Goal: Information Seeking & Learning: Check status

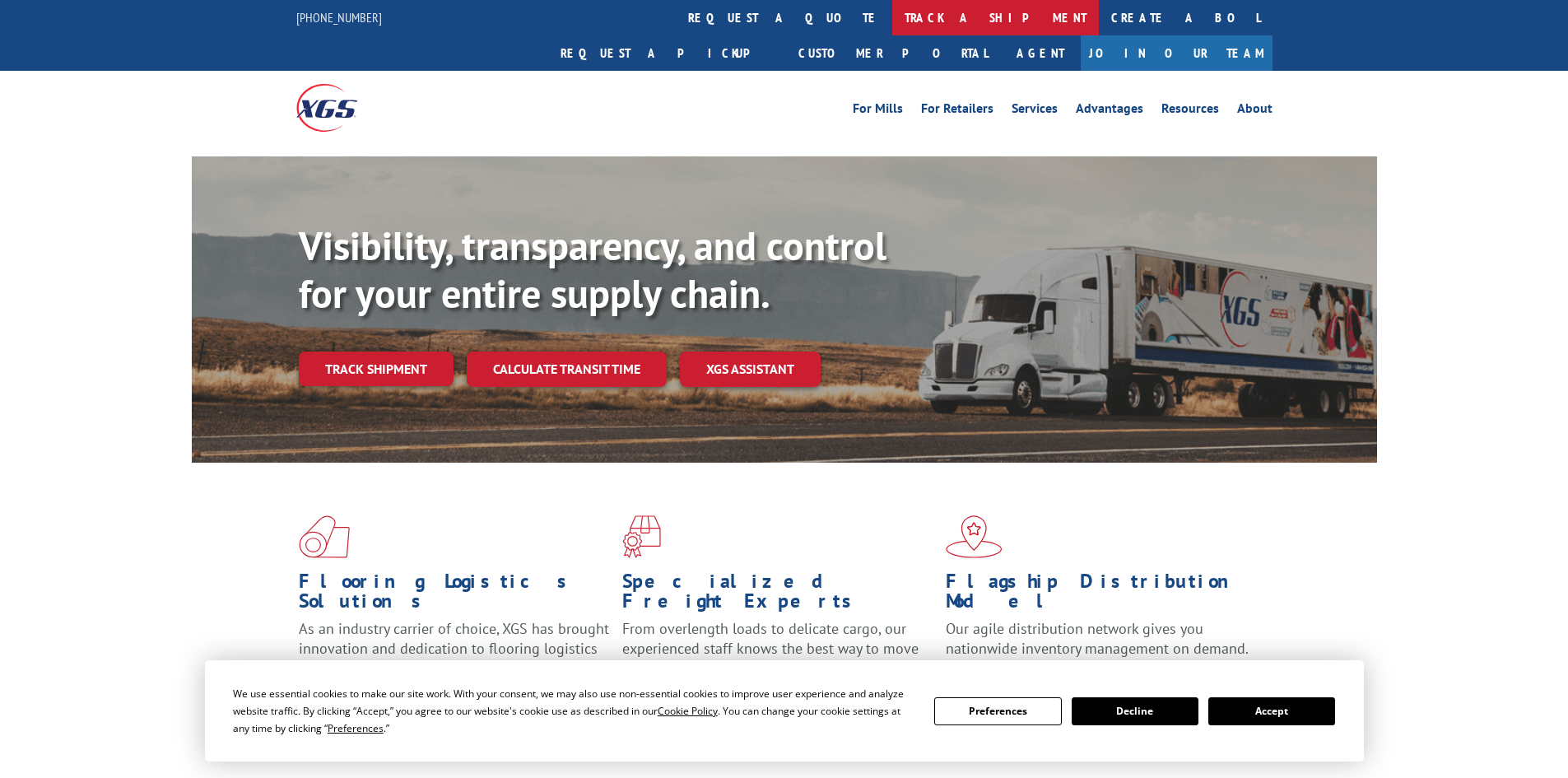
click at [892, 21] on link "track a shipment" at bounding box center [996, 17] width 207 height 36
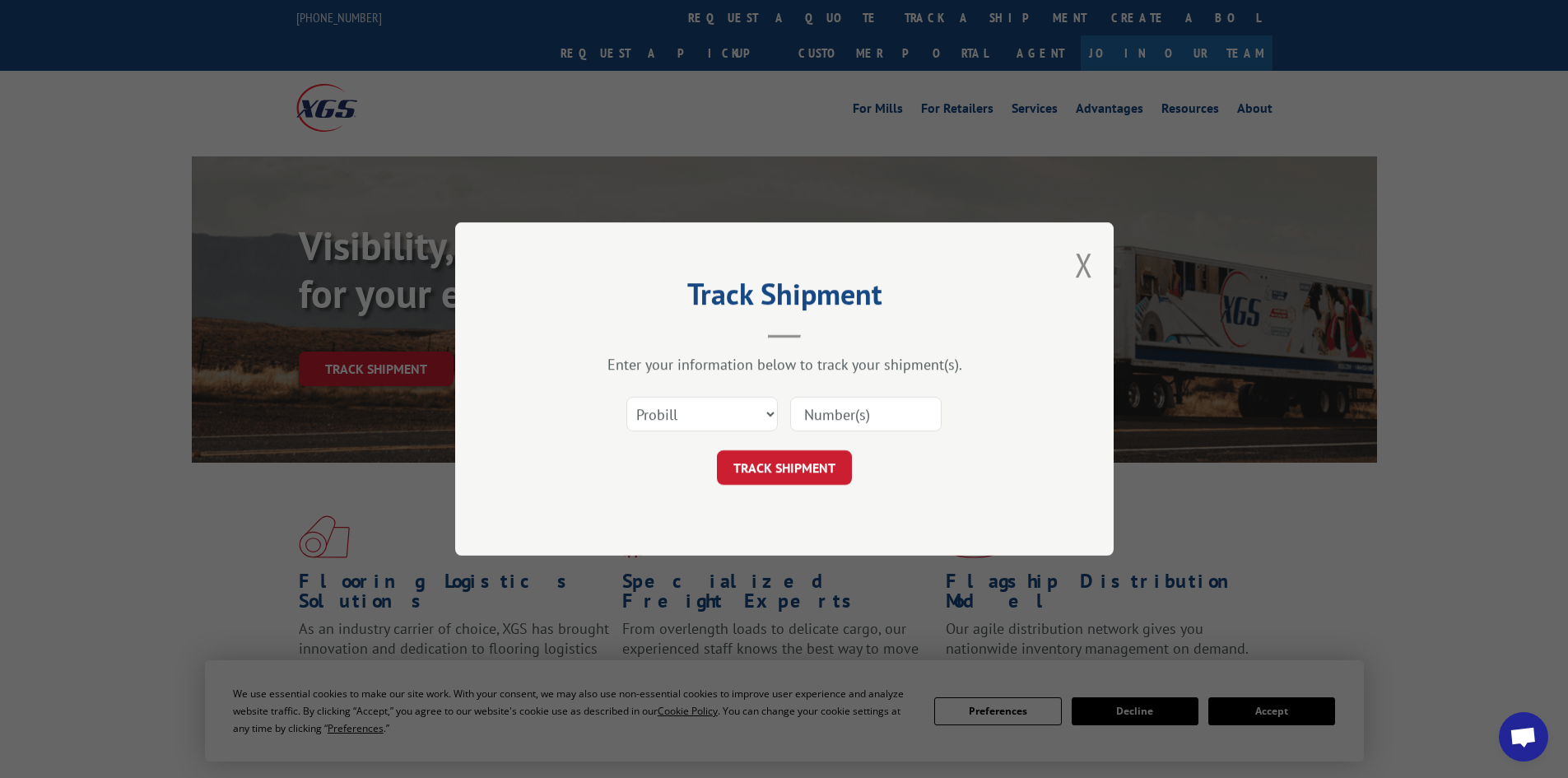
click at [824, 409] on input at bounding box center [865, 414] width 152 height 35
paste input "3382264"
type input "3382264"
click at [766, 411] on select "Select category... Probill BOL PO" at bounding box center [702, 414] width 152 height 35
select select "bol"
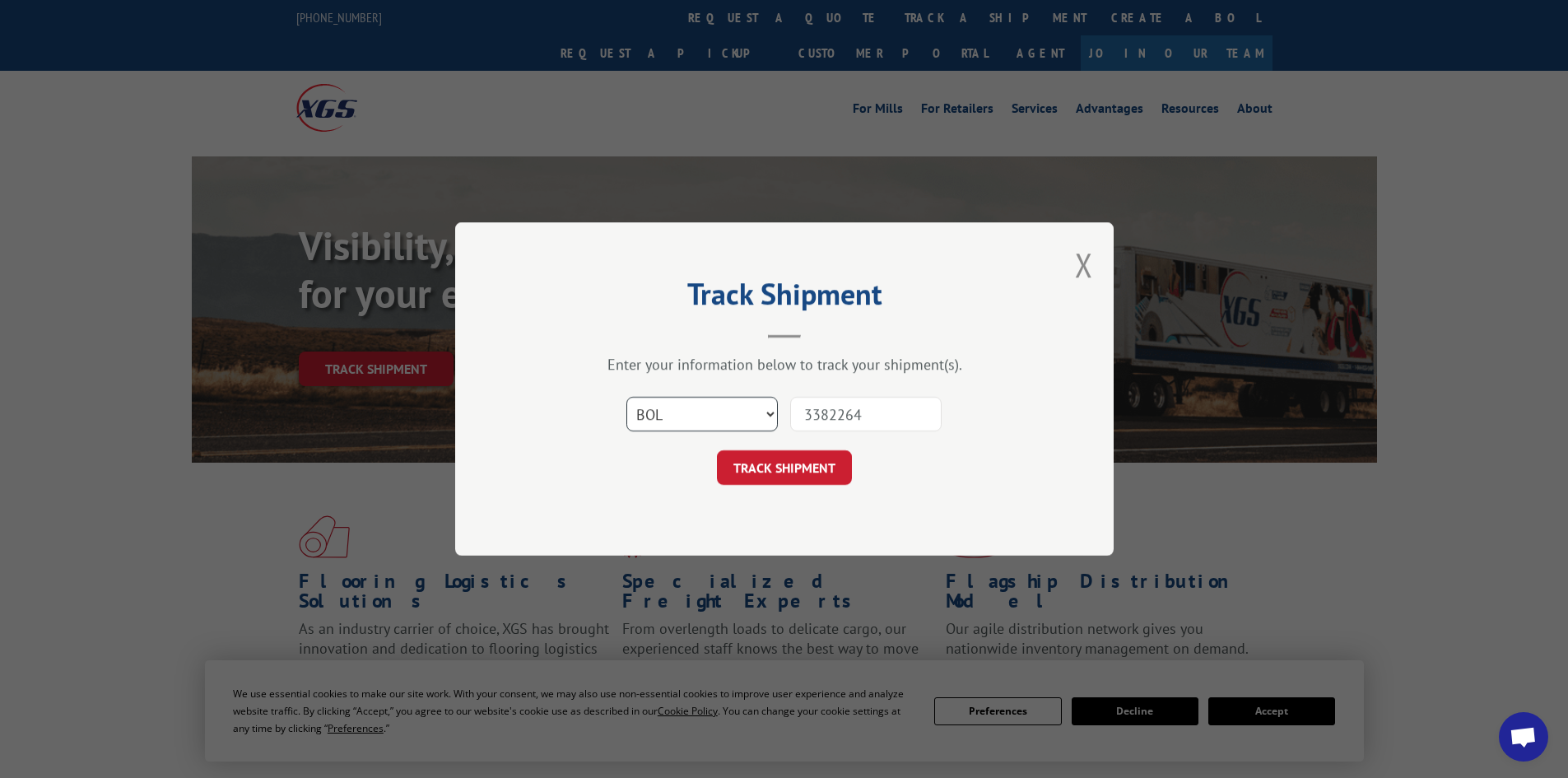
click at [627, 396] on select "Select category... Probill BOL PO" at bounding box center [702, 414] width 152 height 35
click at [820, 477] on button "TRACK SHIPMENT" at bounding box center [784, 468] width 135 height 35
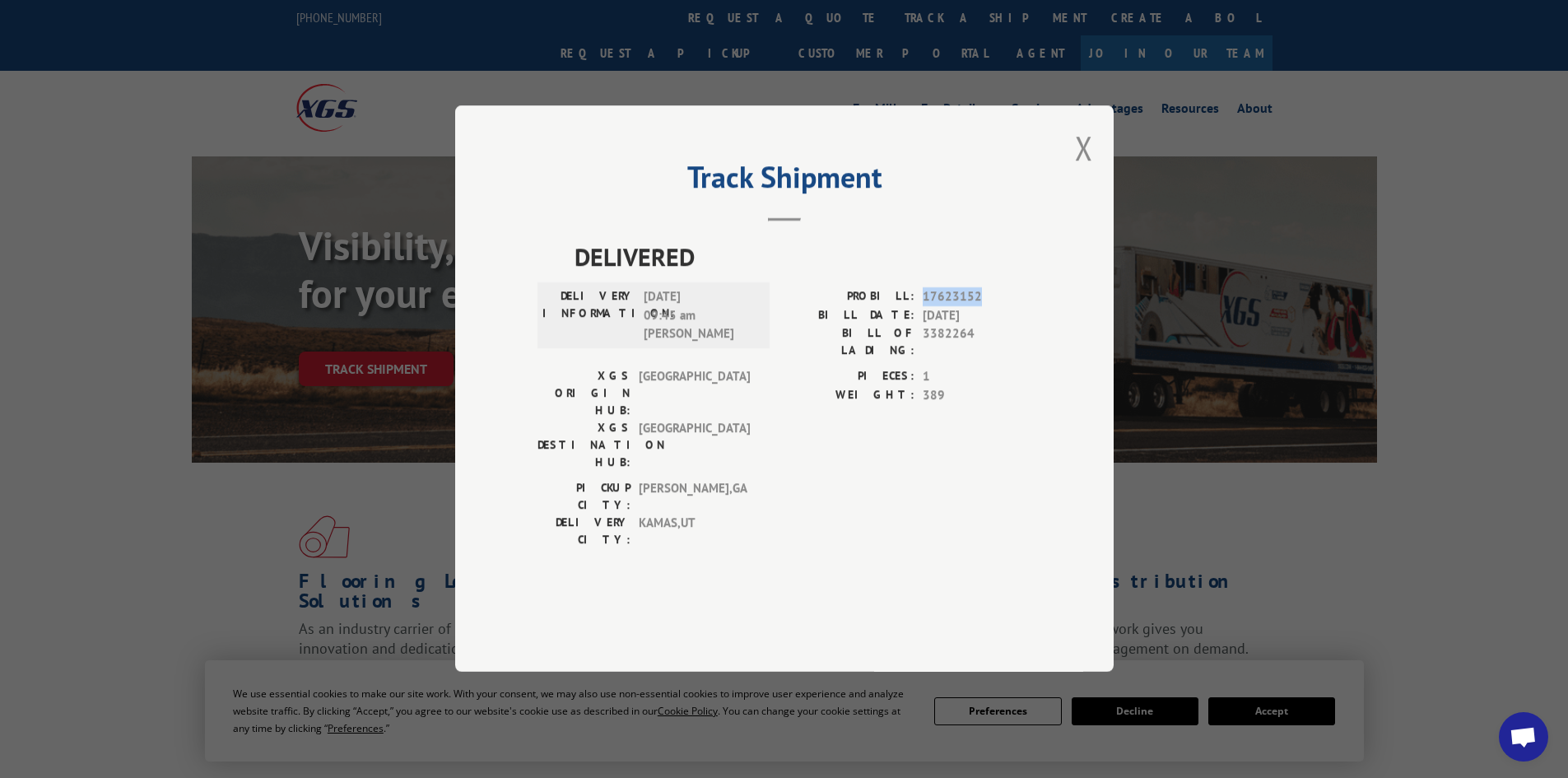
drag, startPoint x: 924, startPoint y: 341, endPoint x: 960, endPoint y: 340, distance: 36.0
click at [980, 307] on span "17623152" at bounding box center [977, 297] width 108 height 19
copy span "17623152"
